Goal: Task Accomplishment & Management: Manage account settings

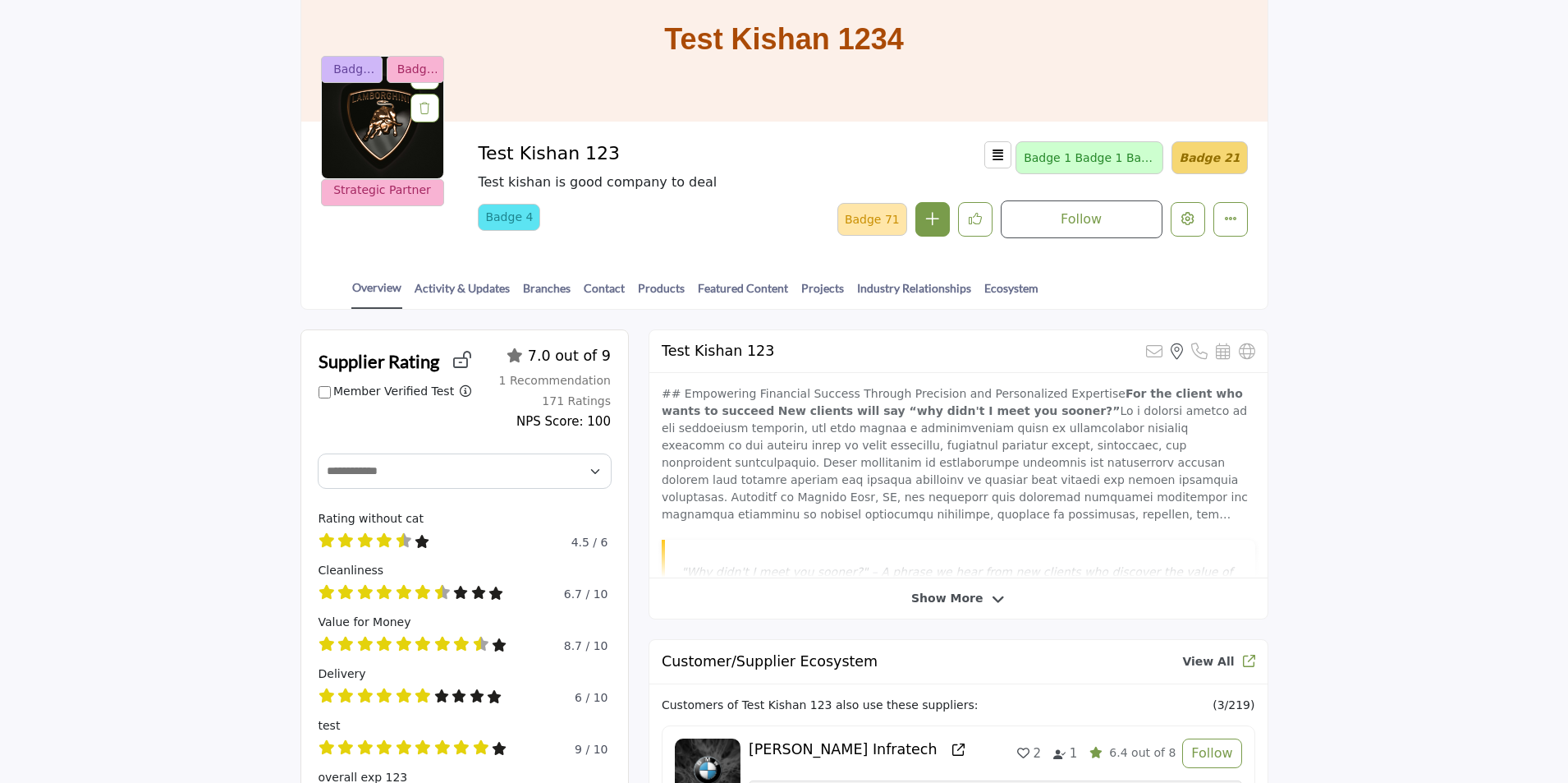
scroll to position [246, 0]
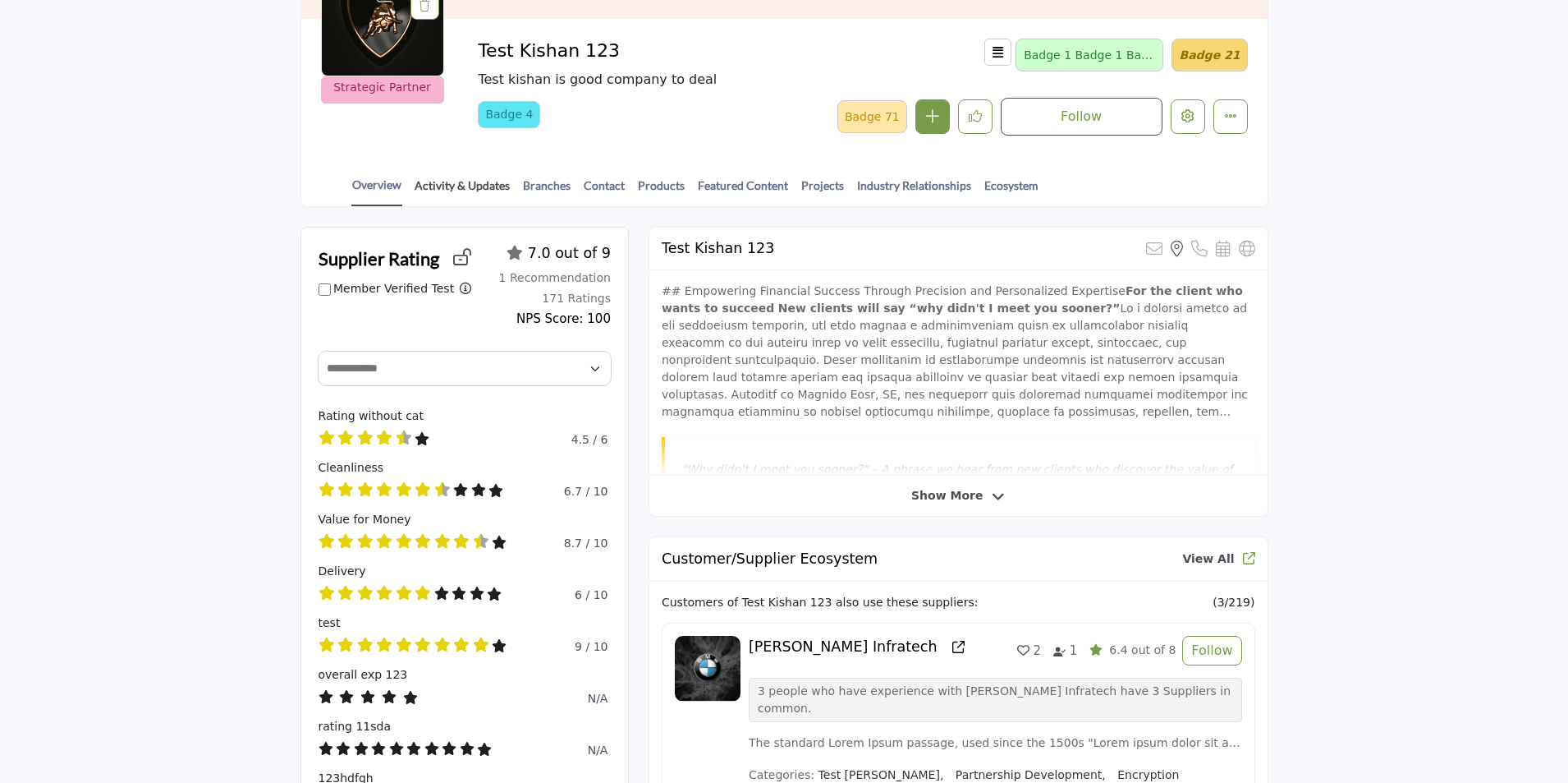
click at [449, 180] on link "Activity & Updates" at bounding box center [461, 190] width 97 height 28
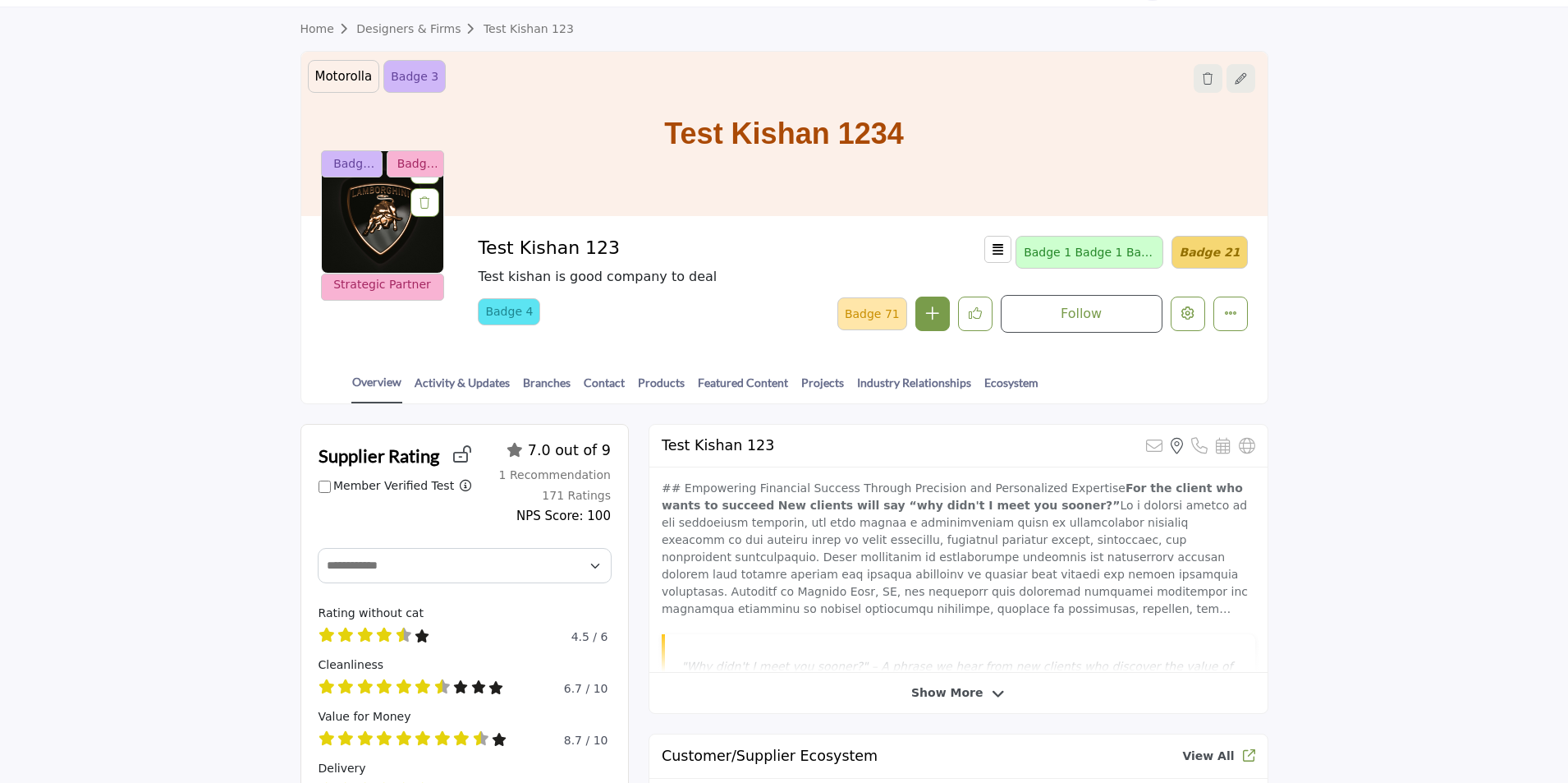
scroll to position [0, 0]
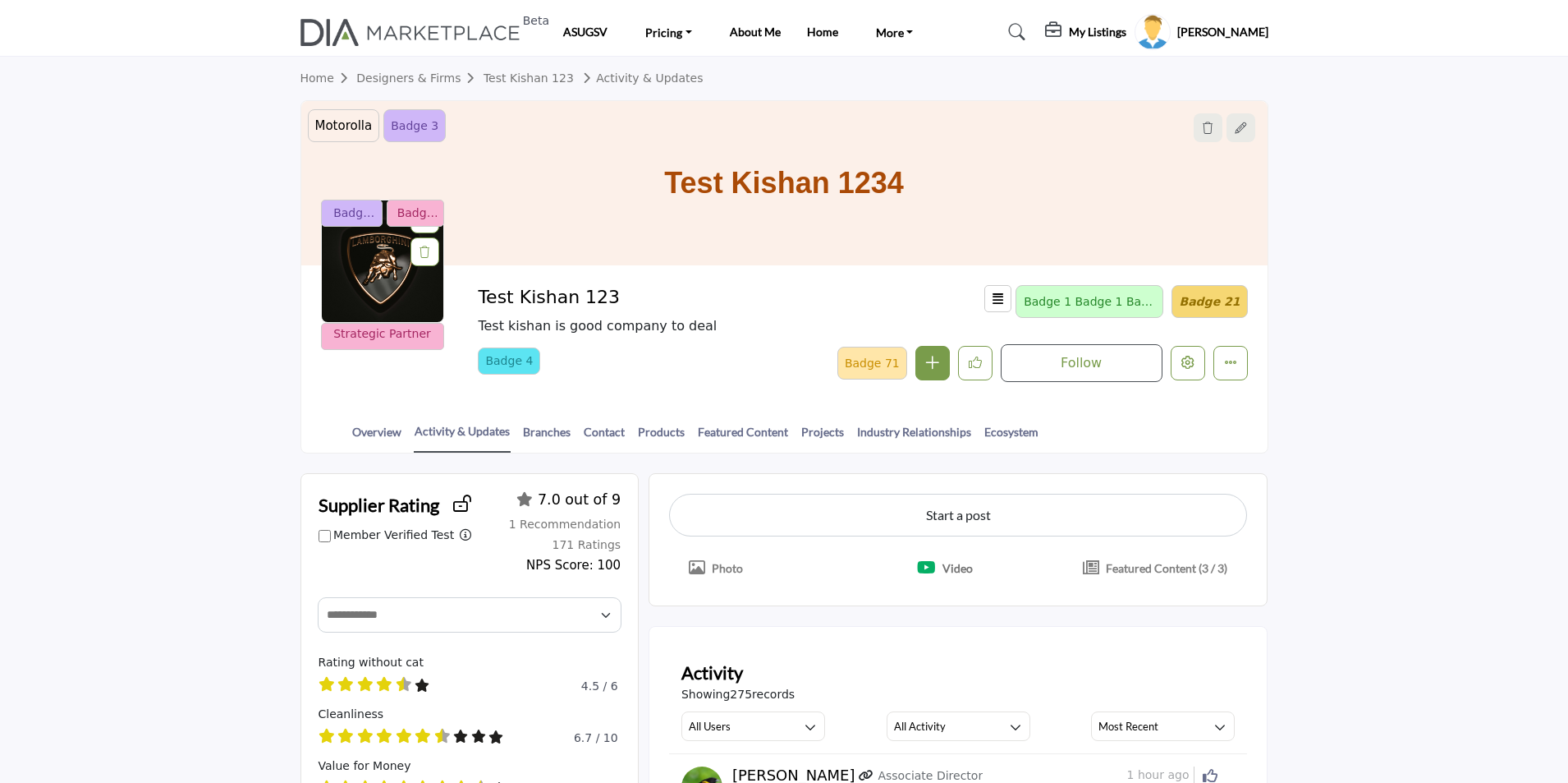
click at [154, 155] on section "Home Designers & Firms Test Kishan 123 Activity & Updates Motorolla testing bad…" at bounding box center [784, 255] width 1568 height 397
click at [364, 424] on link "Overview" at bounding box center [377, 437] width 51 height 28
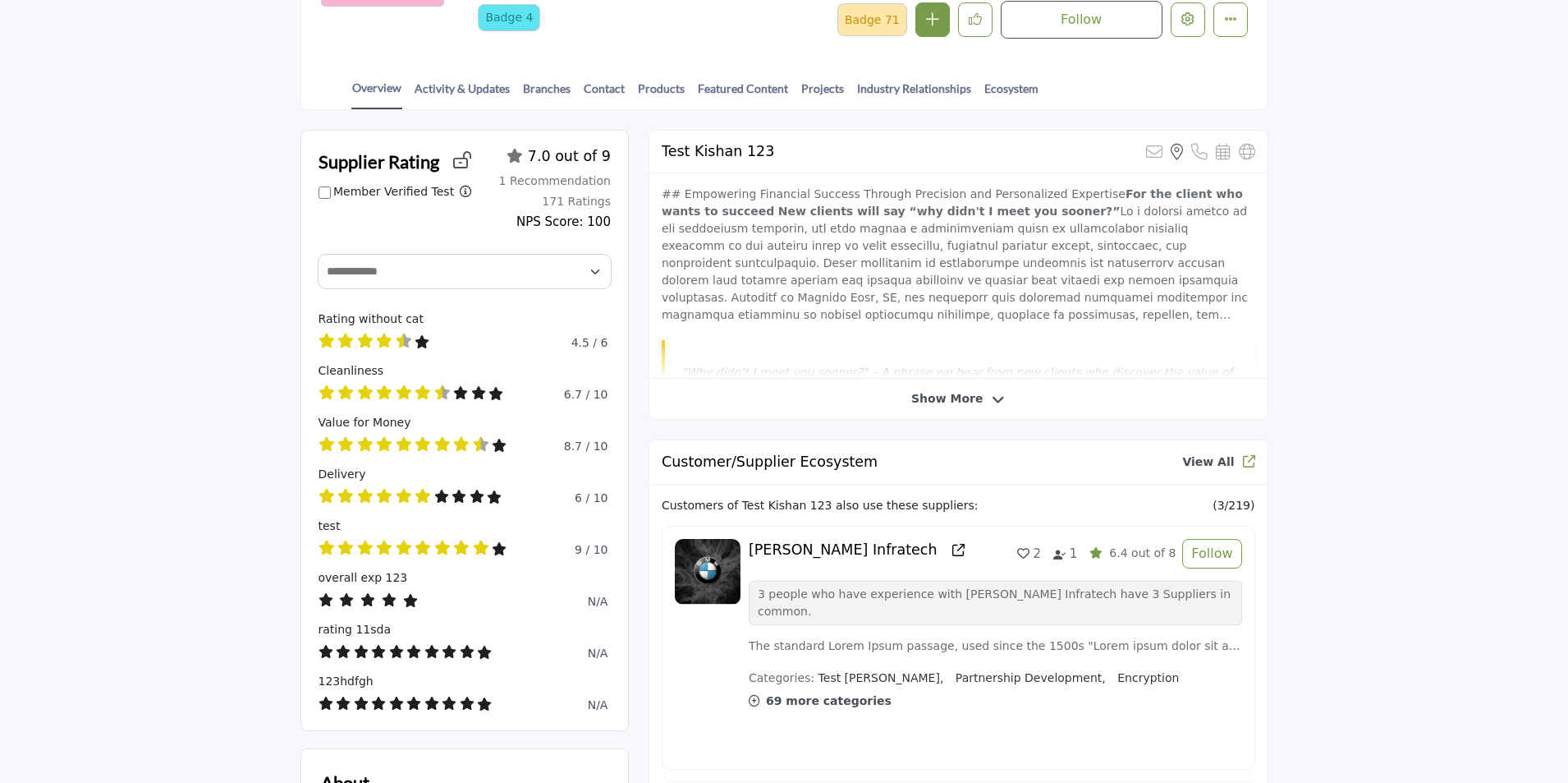
scroll to position [328, 0]
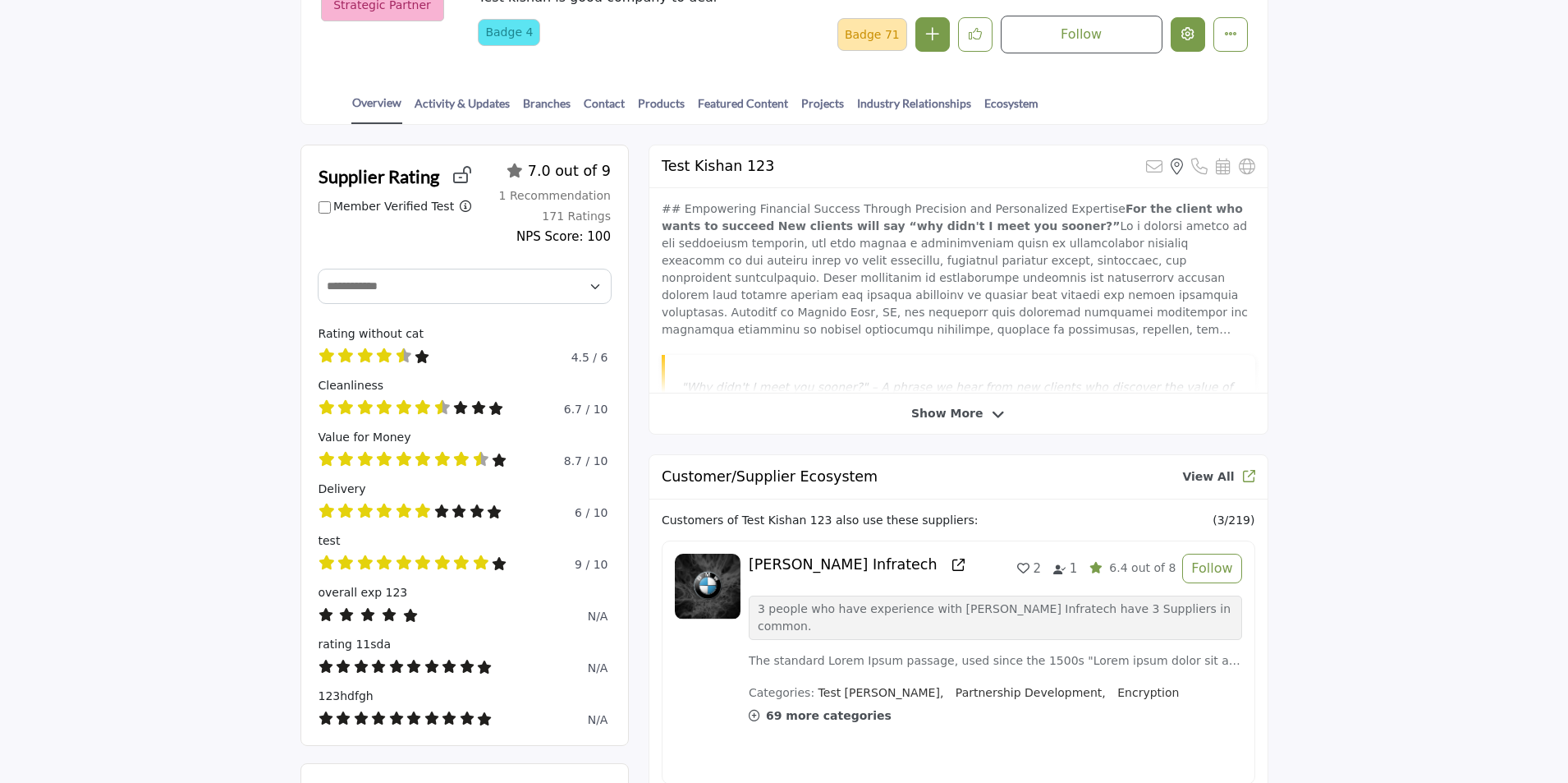
click at [1184, 29] on icon "Edit company" at bounding box center [1187, 33] width 13 height 13
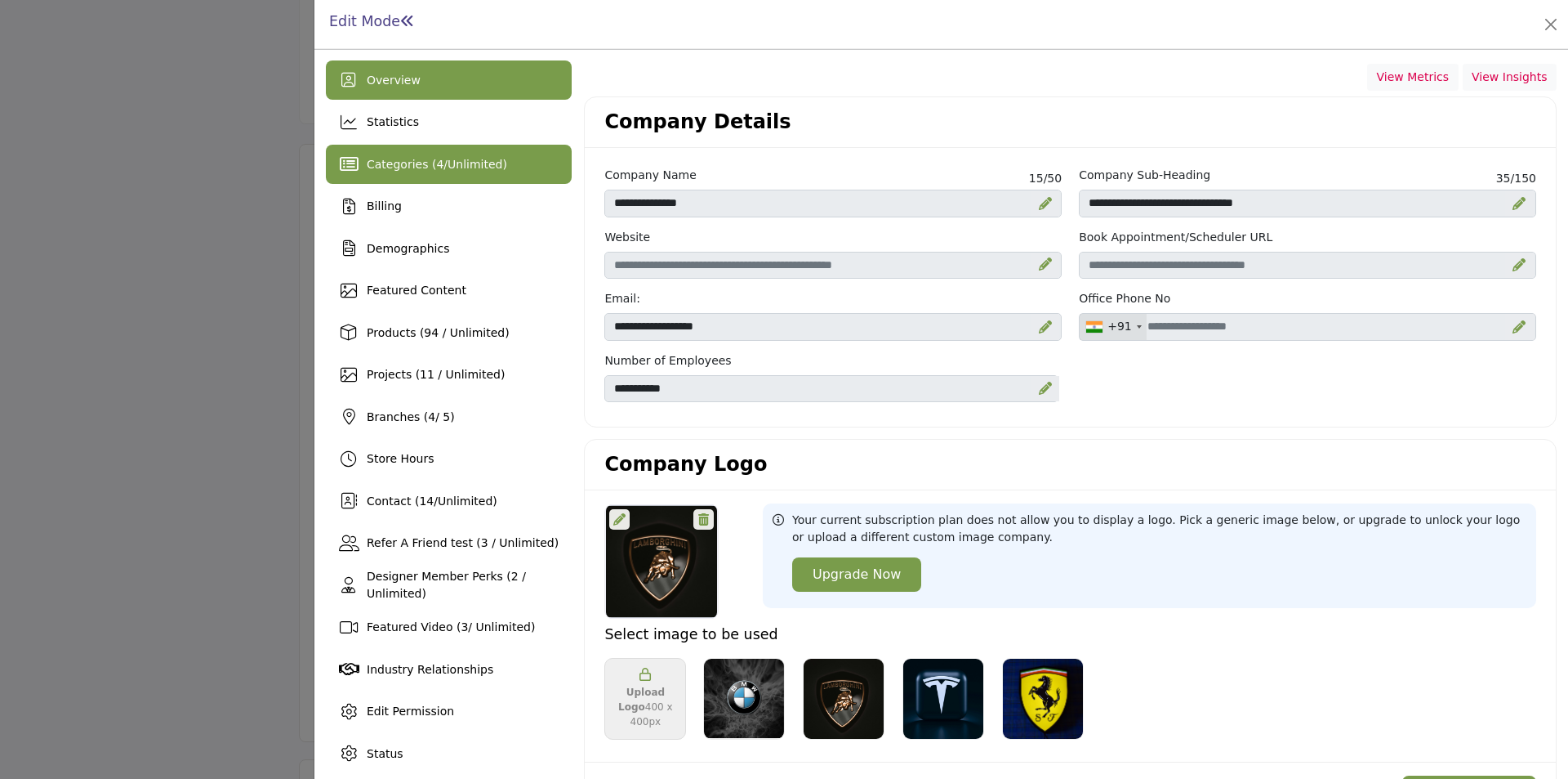
click at [451, 169] on span "Unlimited" at bounding box center [475, 164] width 55 height 13
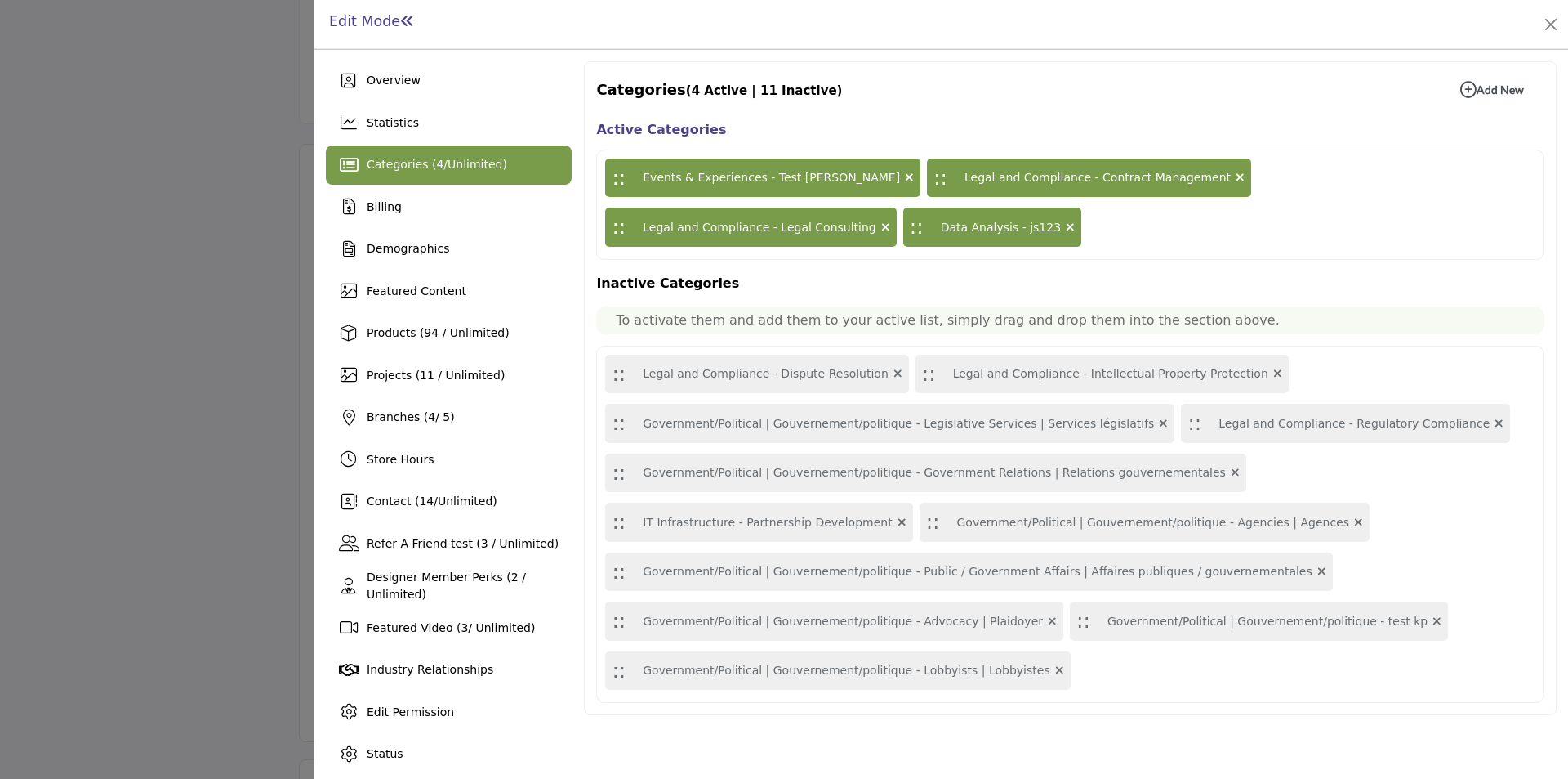
click at [1066, 229] on icon at bounding box center [1070, 227] width 9 height 12
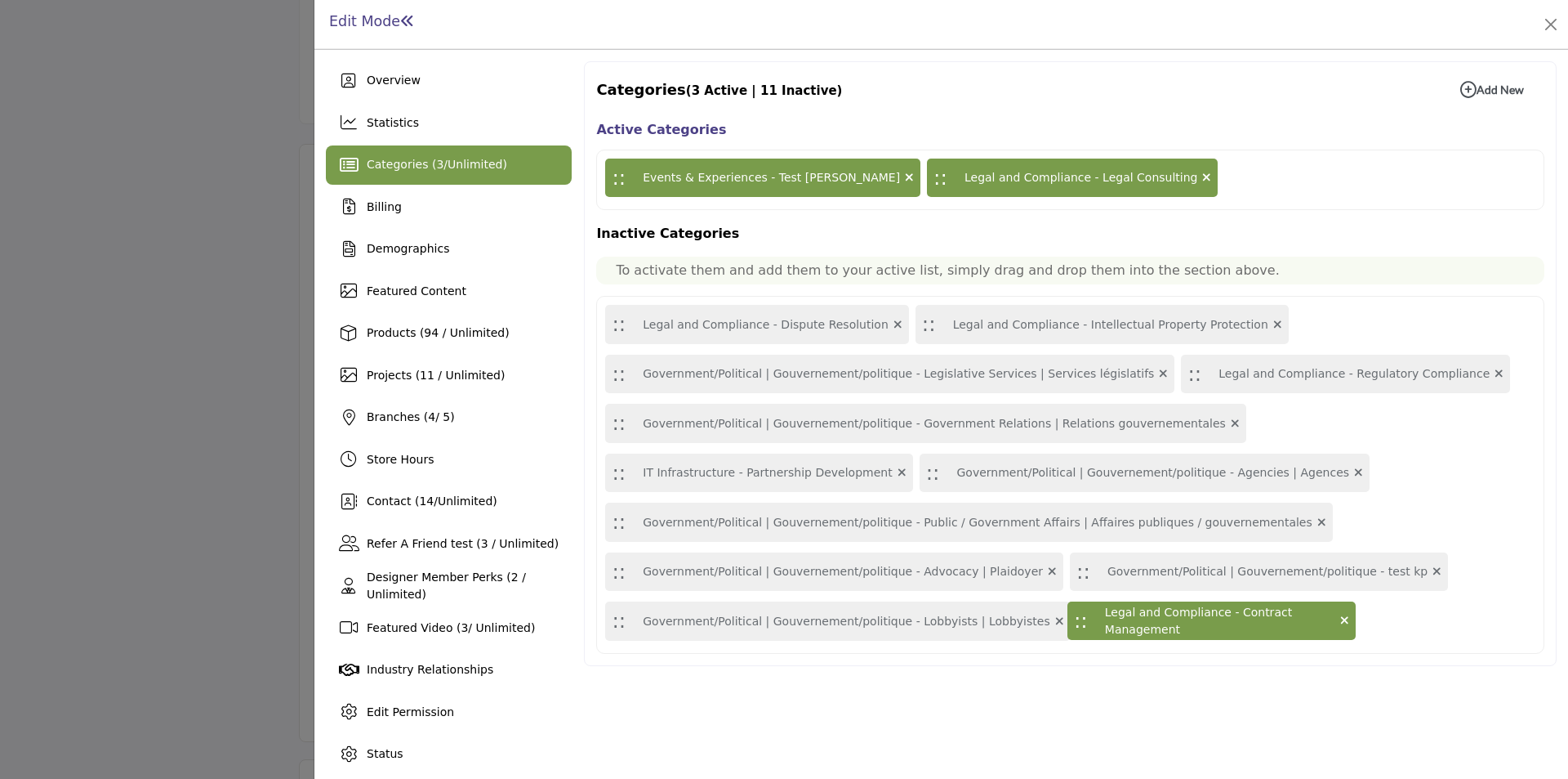
drag, startPoint x: 842, startPoint y: 179, endPoint x: 1077, endPoint y: 622, distance: 501.5
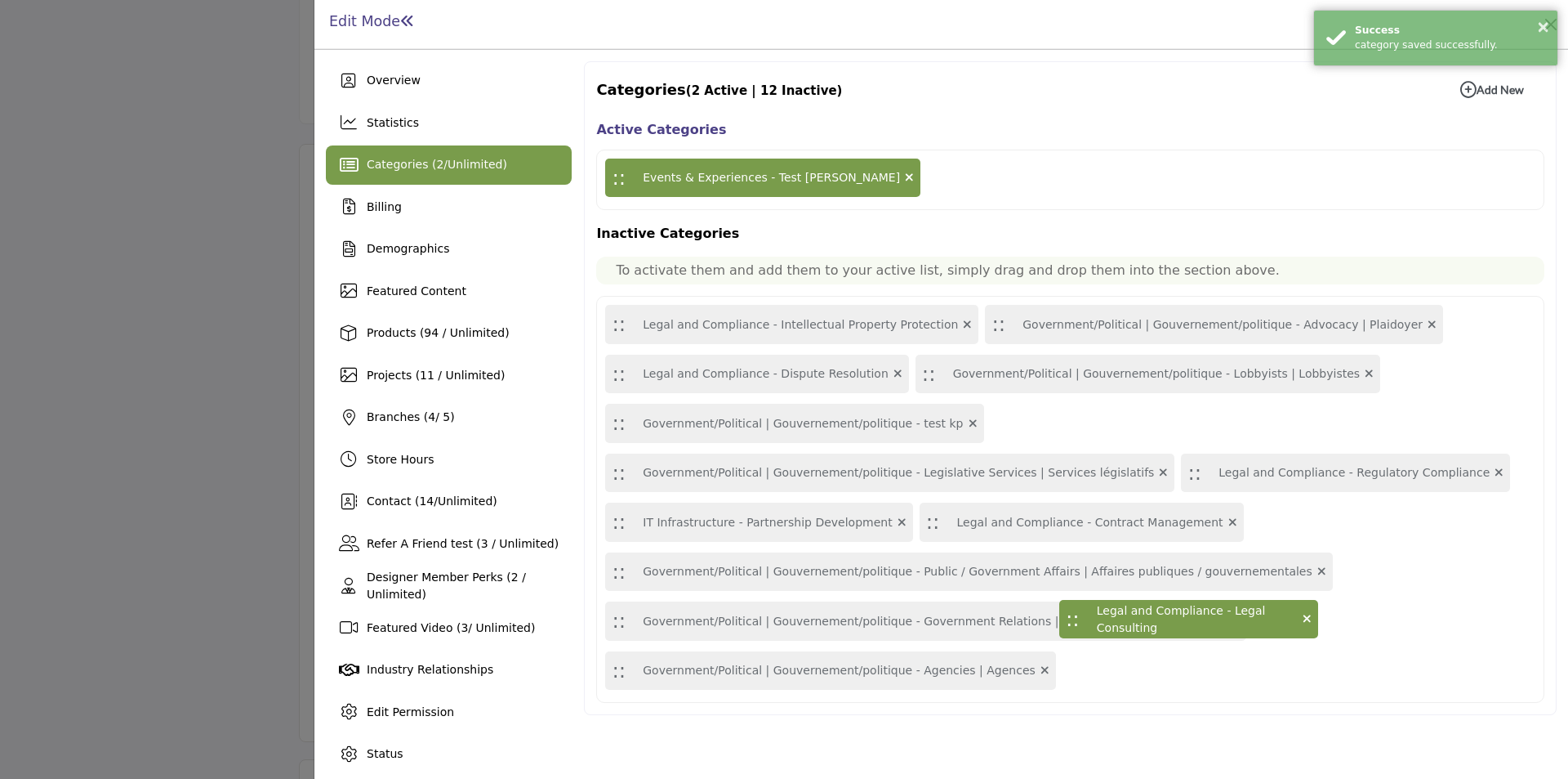
drag, startPoint x: 847, startPoint y: 176, endPoint x: 1074, endPoint y: 618, distance: 496.9
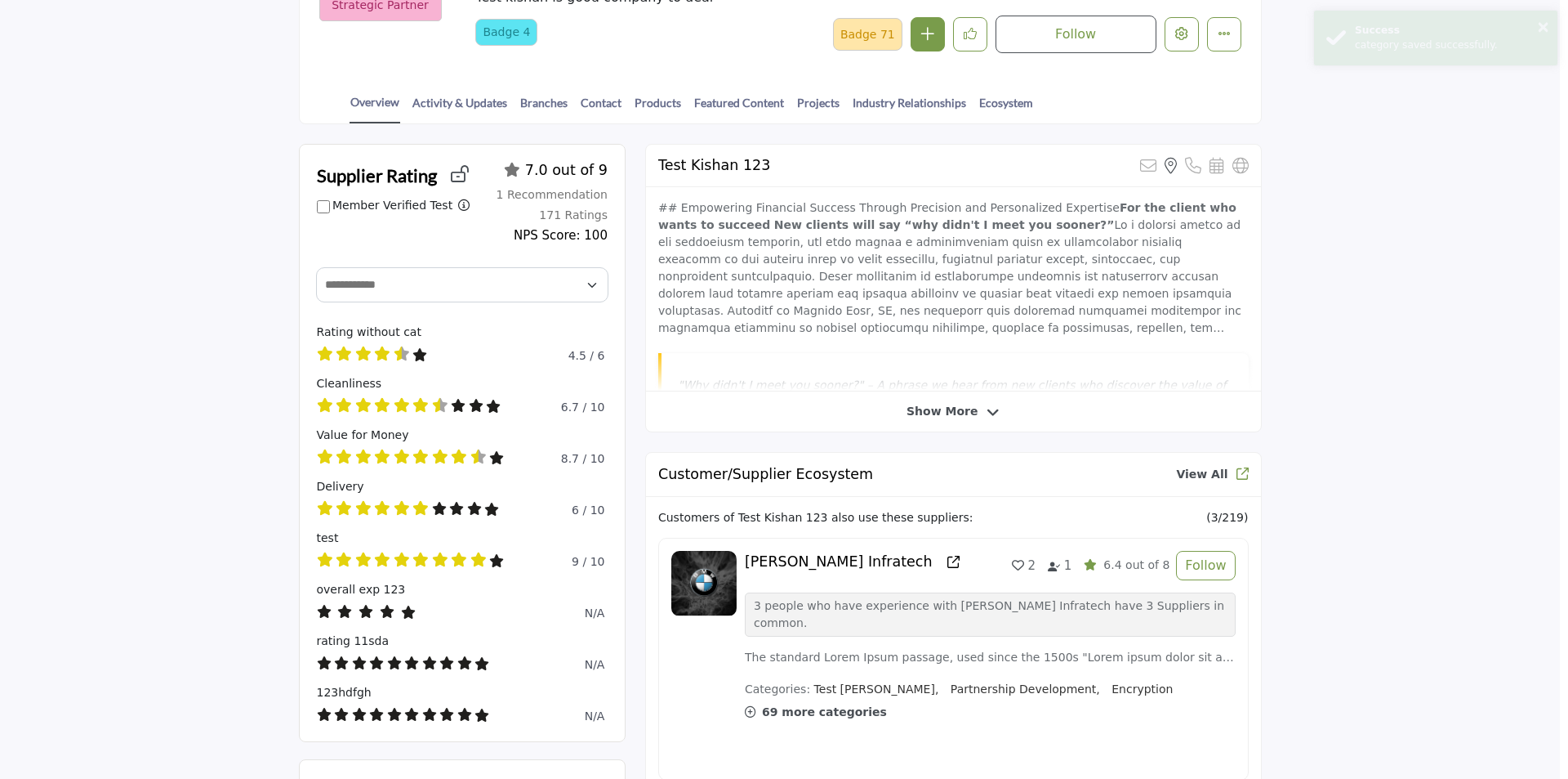
click at [137, 333] on div at bounding box center [784, 389] width 1568 height 779
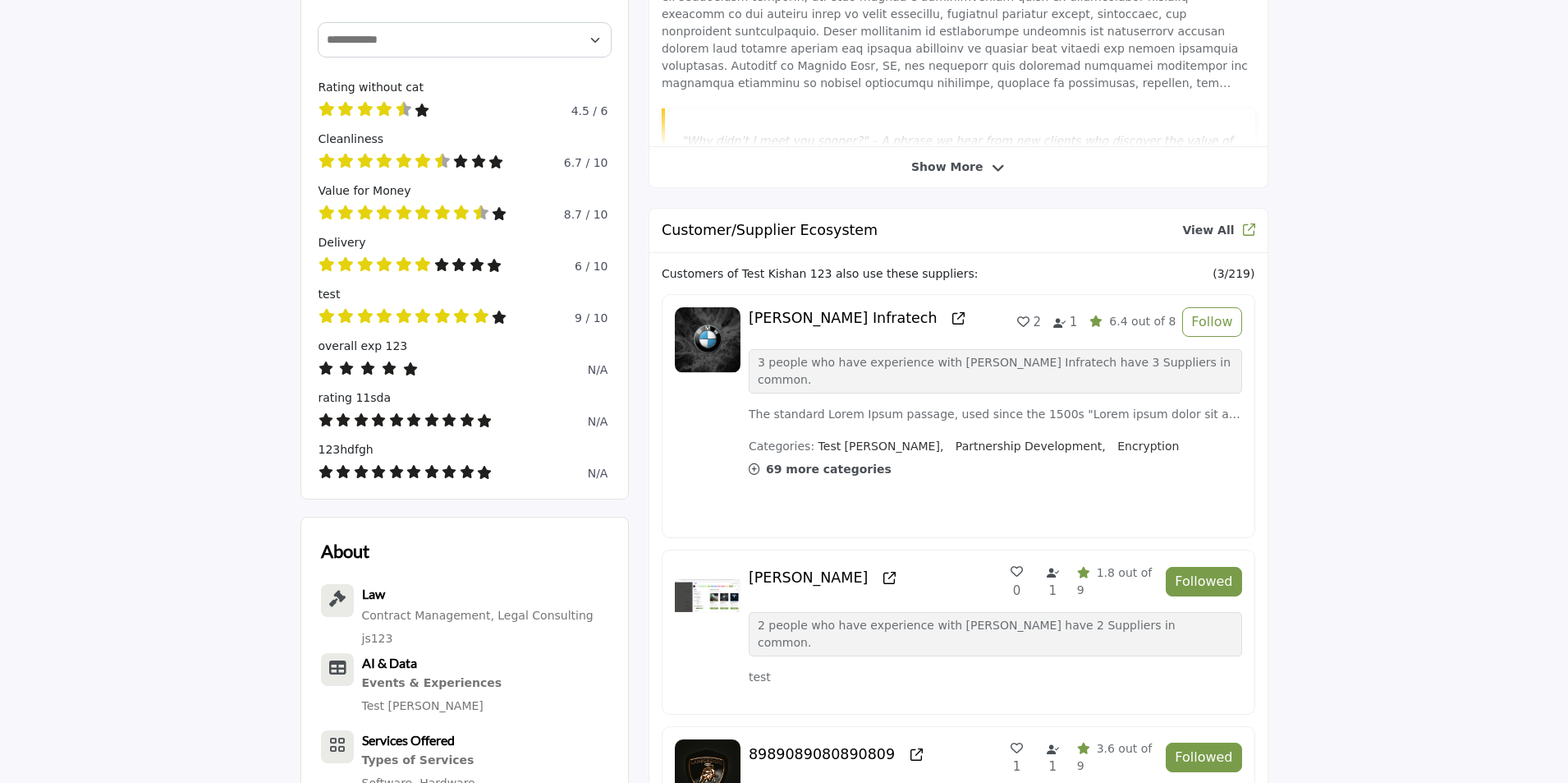
scroll to position [657, 0]
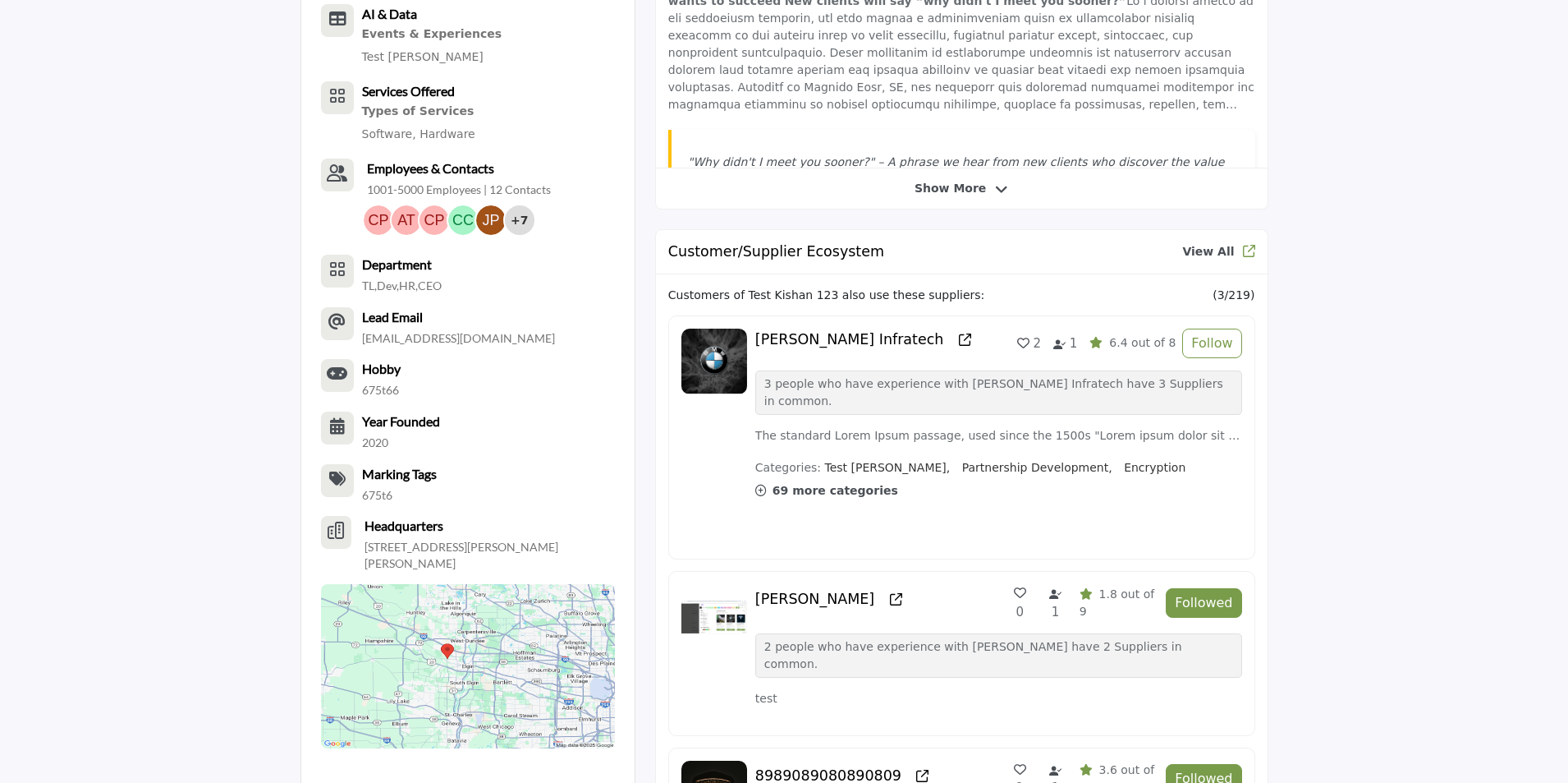
scroll to position [328, 0]
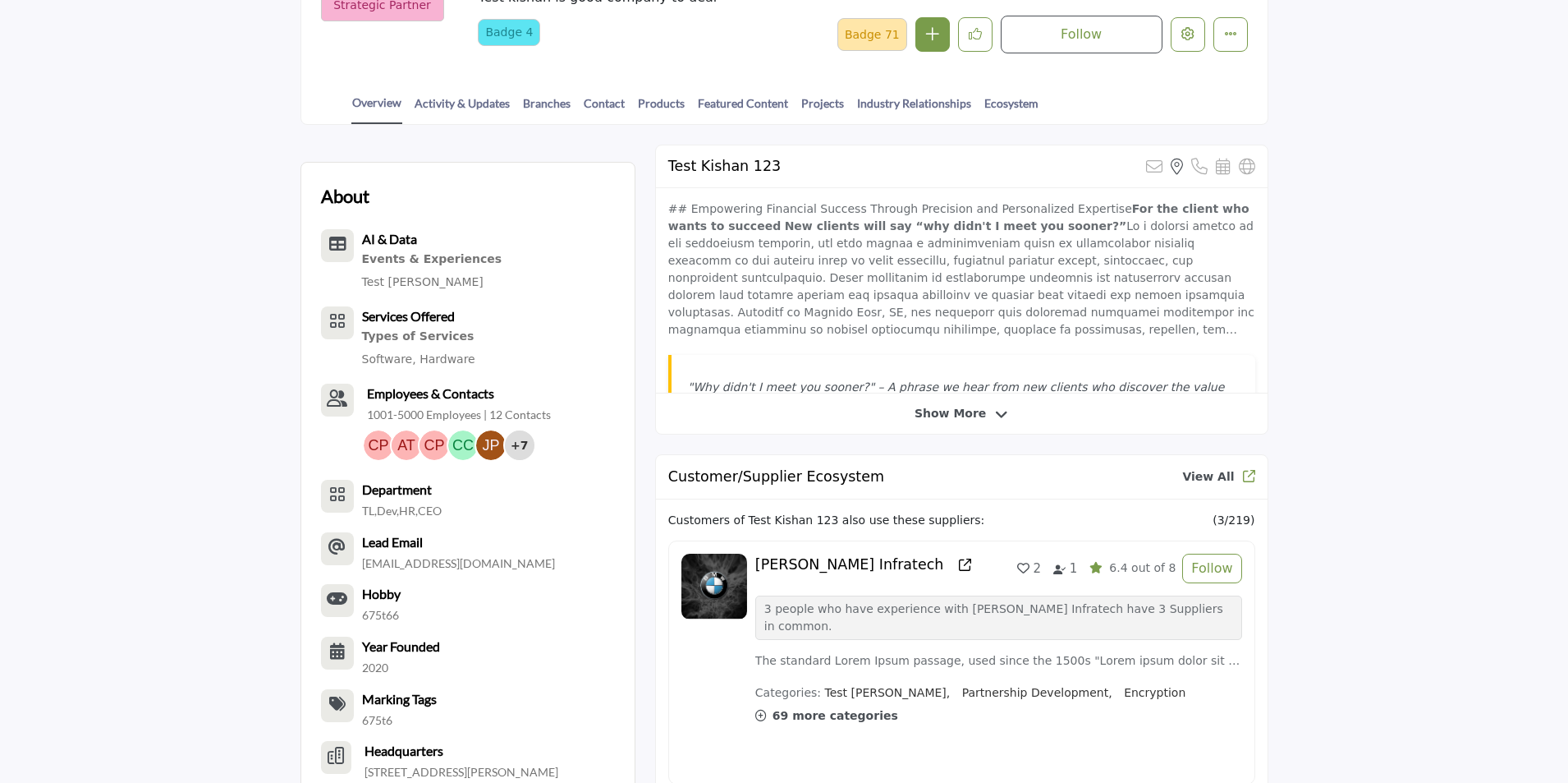
click at [0, 0] on div at bounding box center [0, 0] width 0 height 0
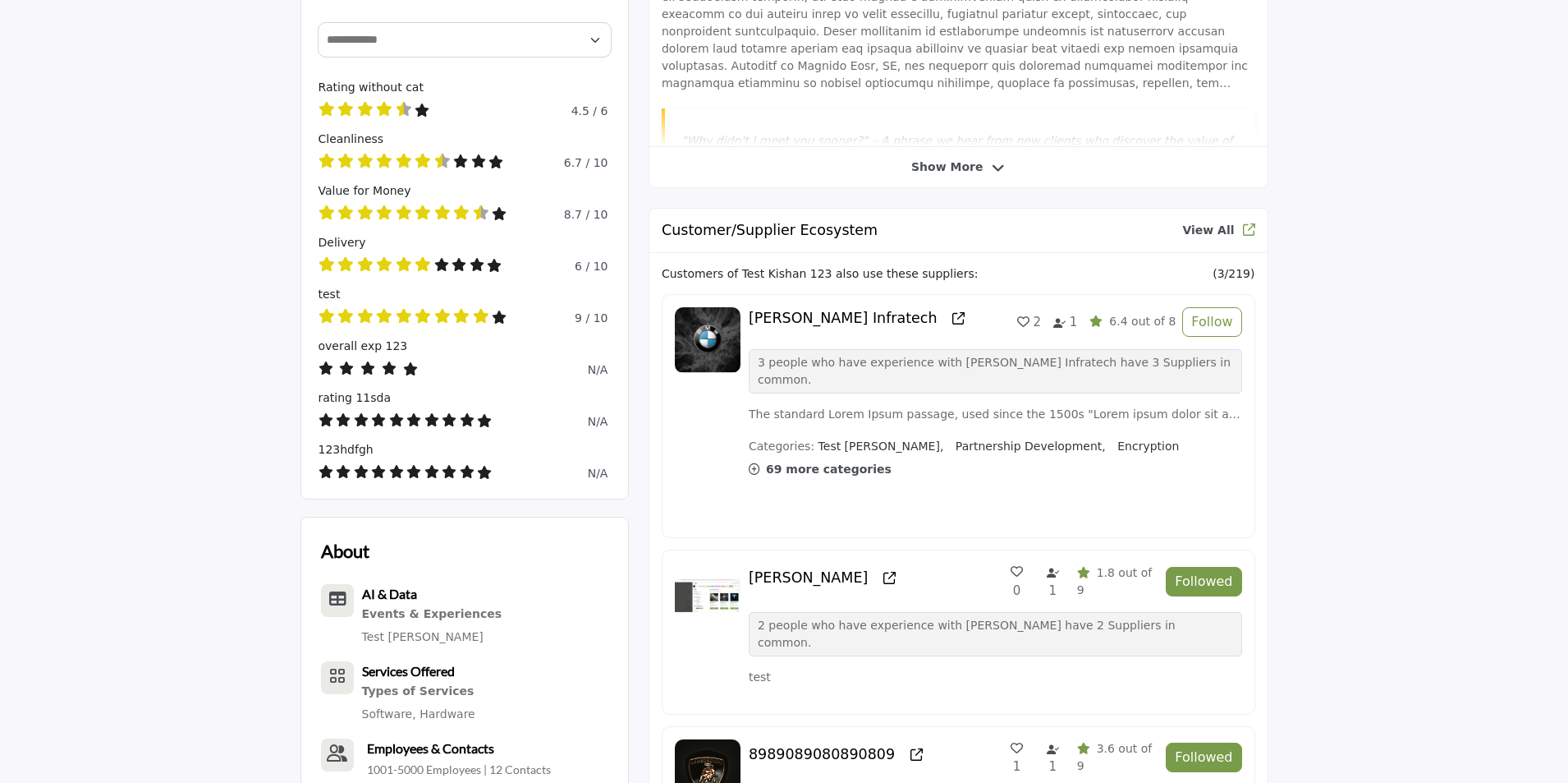
scroll to position [657, 0]
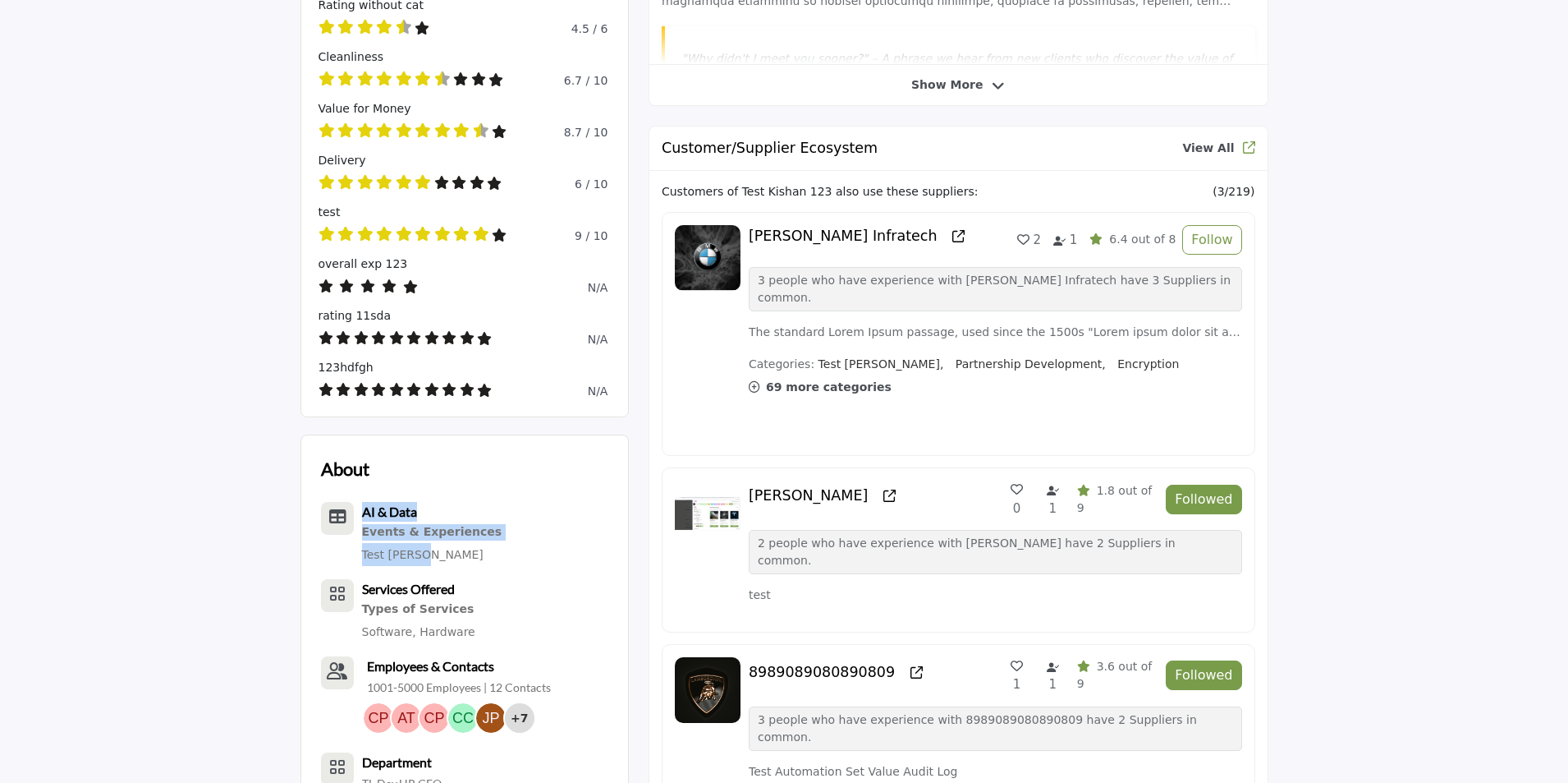
drag, startPoint x: 415, startPoint y: 558, endPoint x: 356, endPoint y: 528, distance: 66.2
click at [356, 528] on div "AI & Data Events & Experiences Test [PERSON_NAME]" at bounding box center [411, 533] width 181 height 64
